Goal: Task Accomplishment & Management: Use online tool/utility

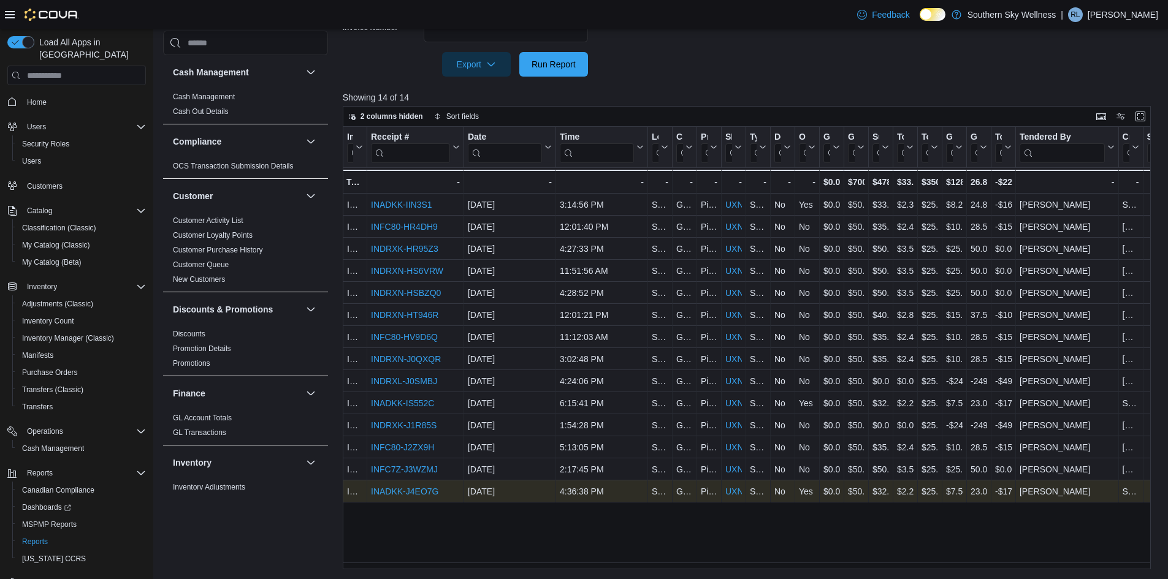
scroll to position [0, 45]
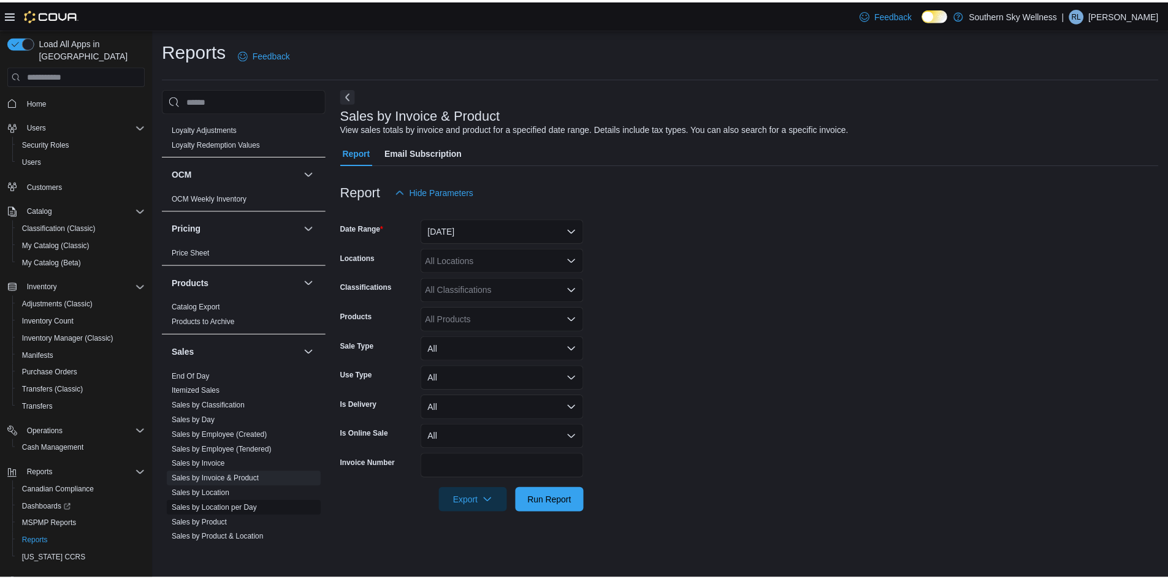
scroll to position [748, 0]
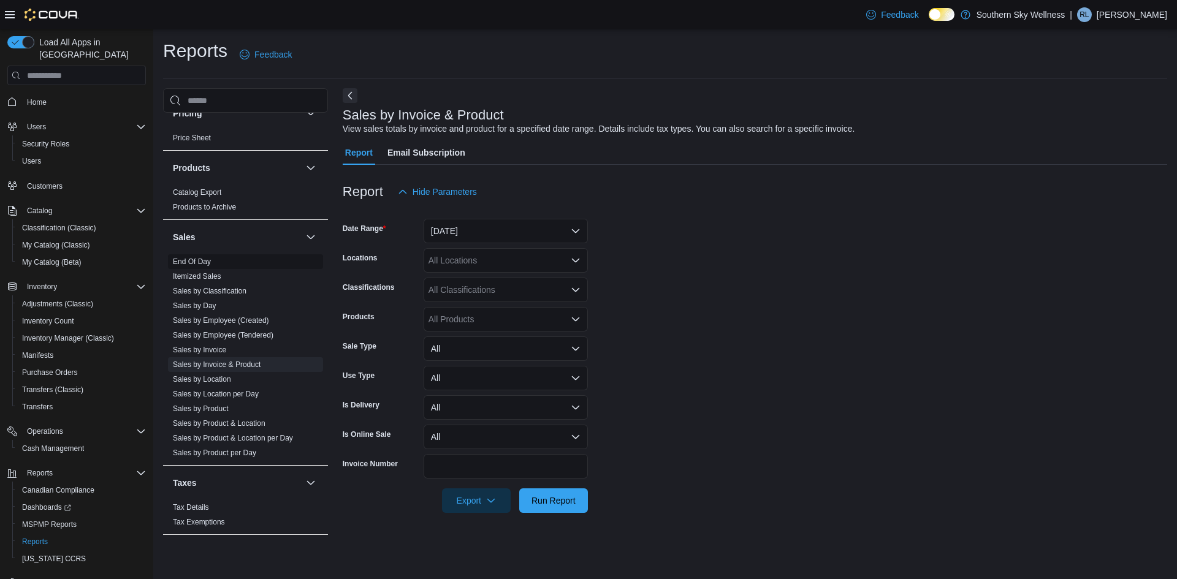
click at [212, 261] on span "End Of Day" at bounding box center [245, 261] width 155 height 15
click at [194, 258] on link "End Of Day" at bounding box center [192, 262] width 38 height 9
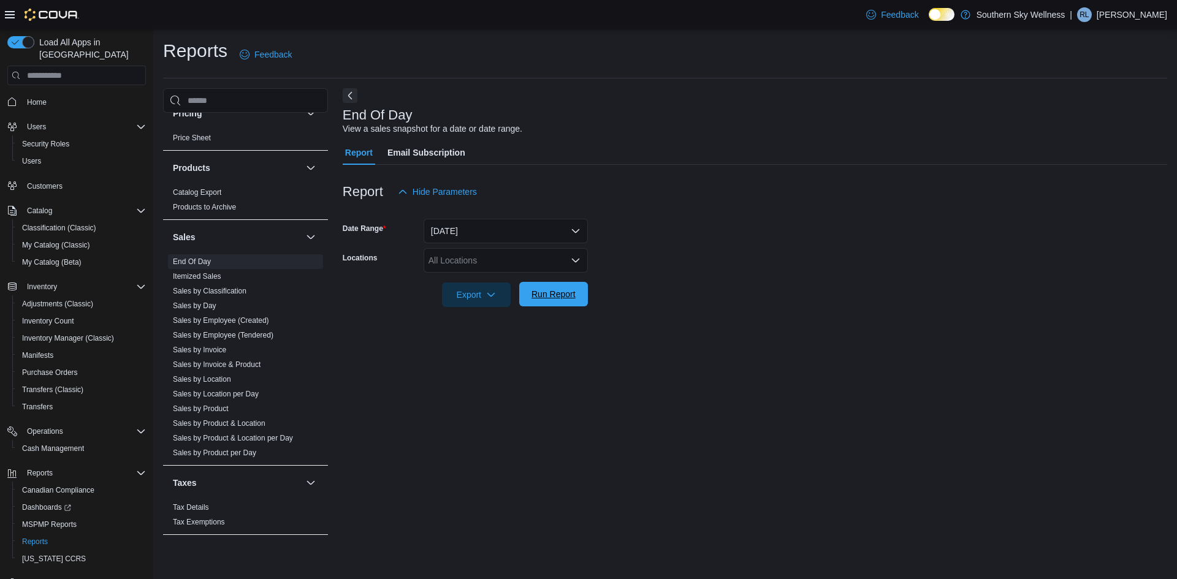
click at [569, 297] on span "Run Report" at bounding box center [554, 294] width 44 height 12
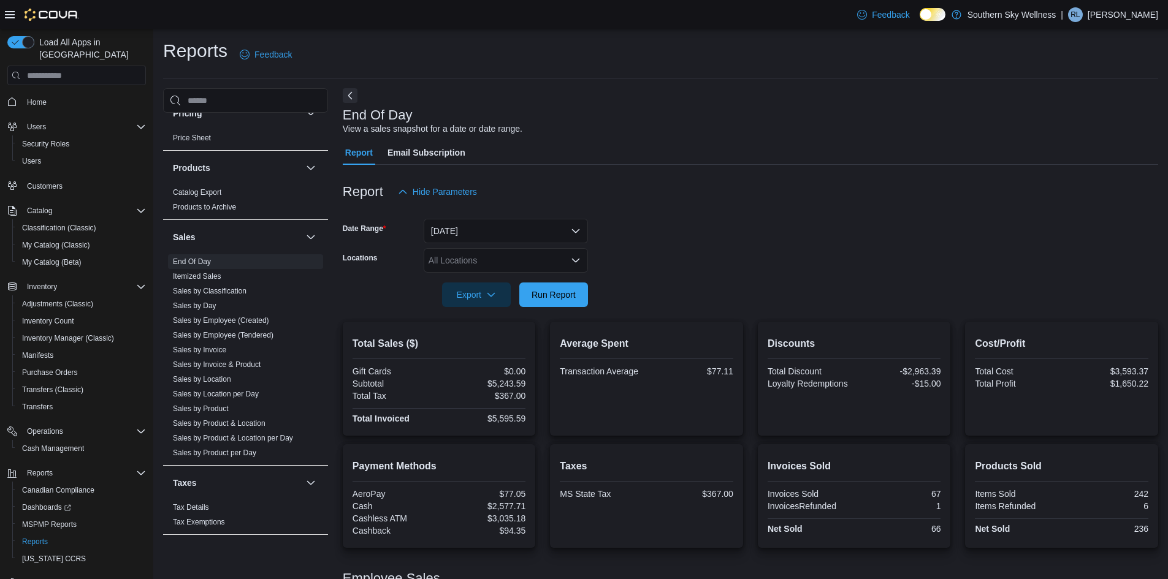
click at [467, 251] on div "All Locations" at bounding box center [506, 260] width 164 height 25
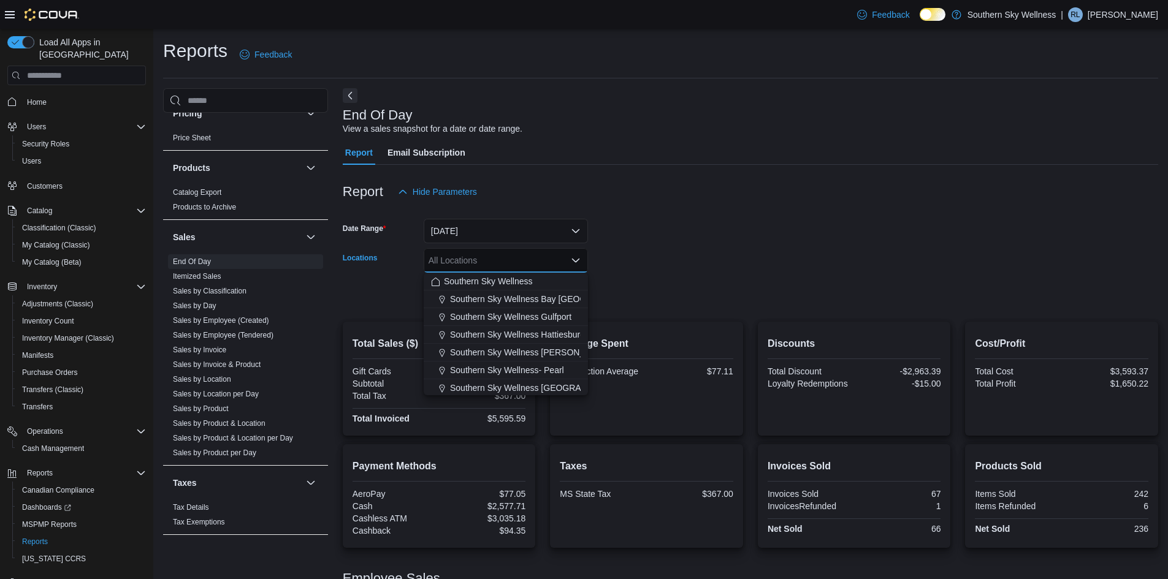
click at [469, 256] on div "All Locations Combo box. Selected. Combo box input. All Locations. Type some te…" at bounding box center [506, 260] width 164 height 25
click at [564, 365] on div "Southern Sky Wellness- Pearl" at bounding box center [506, 370] width 150 height 12
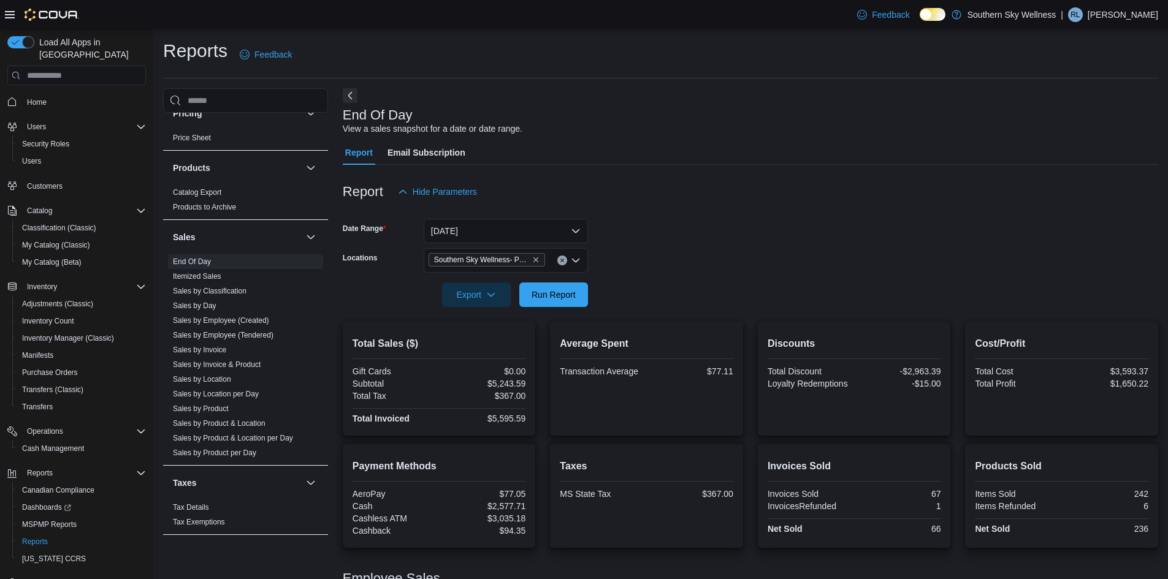
click at [707, 256] on form "Date Range [DATE] Locations [GEOGRAPHIC_DATA] Wellness- Pearl Export Run Report" at bounding box center [751, 255] width 816 height 103
click at [563, 298] on span "Run Report" at bounding box center [554, 294] width 44 height 12
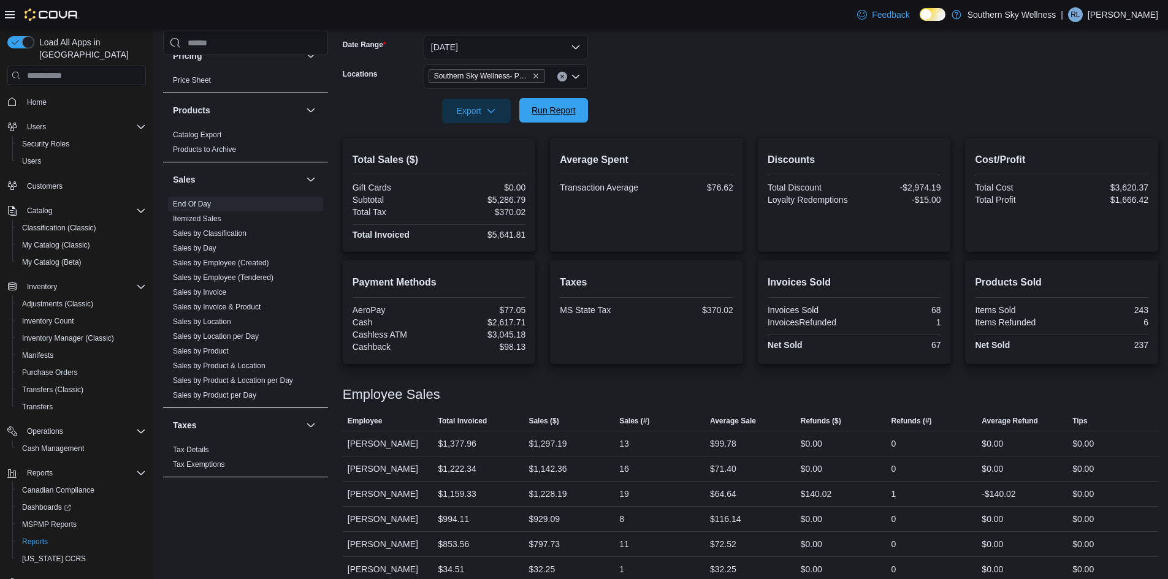
scroll to position [197, 0]
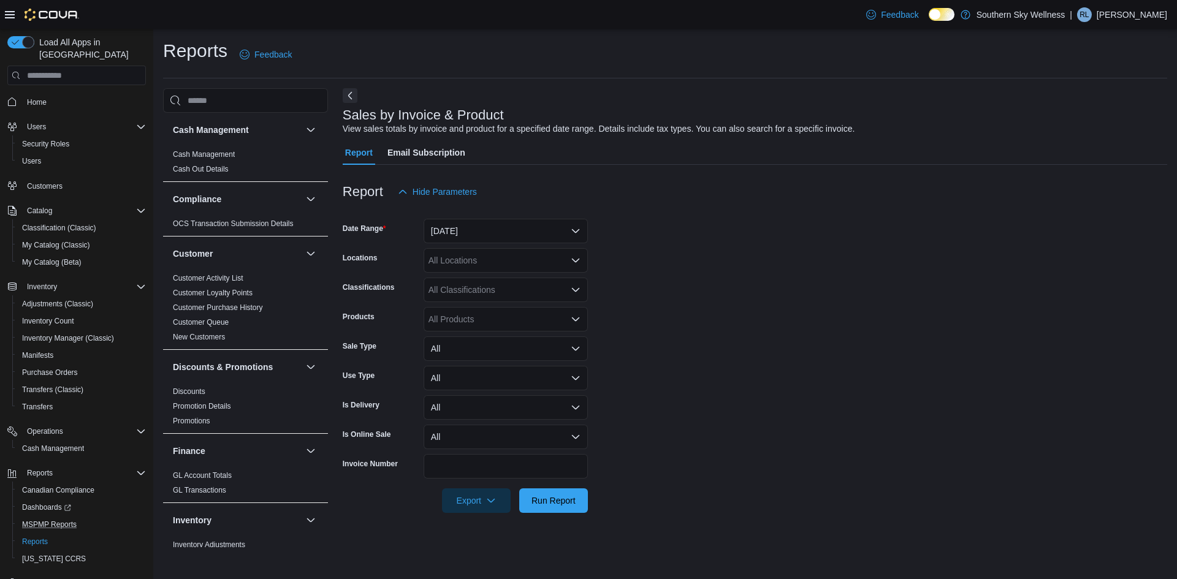
click at [53, 516] on button "MSPMP Reports" at bounding box center [81, 524] width 139 height 17
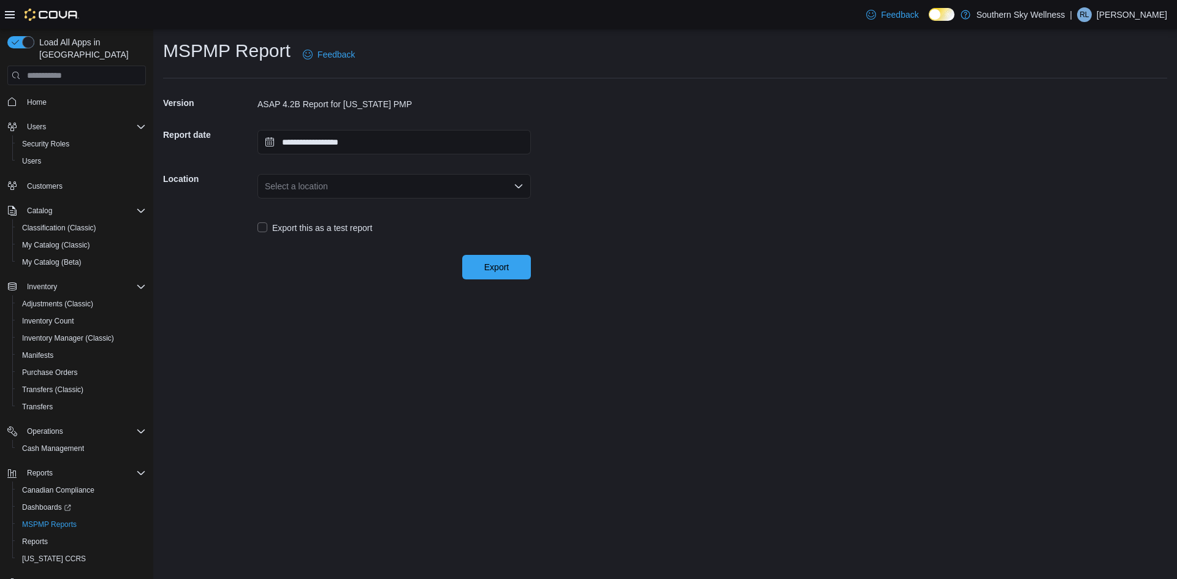
click at [485, 180] on div "Select a location" at bounding box center [394, 186] width 273 height 25
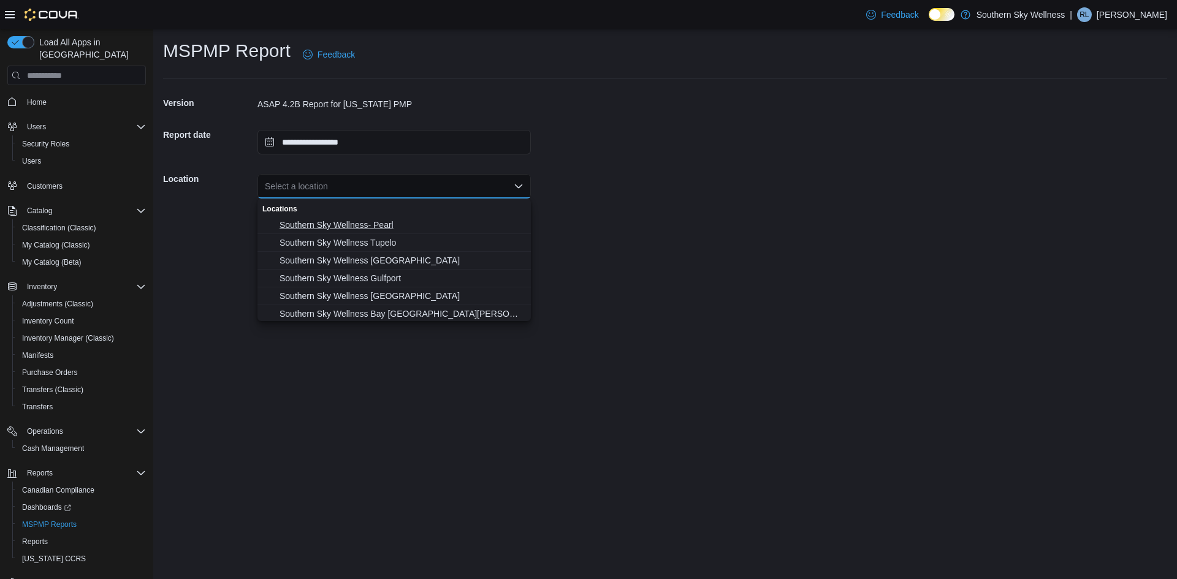
click at [380, 218] on button "Southern Sky Wellness- Pearl" at bounding box center [394, 225] width 273 height 18
